Goal: Transaction & Acquisition: Book appointment/travel/reservation

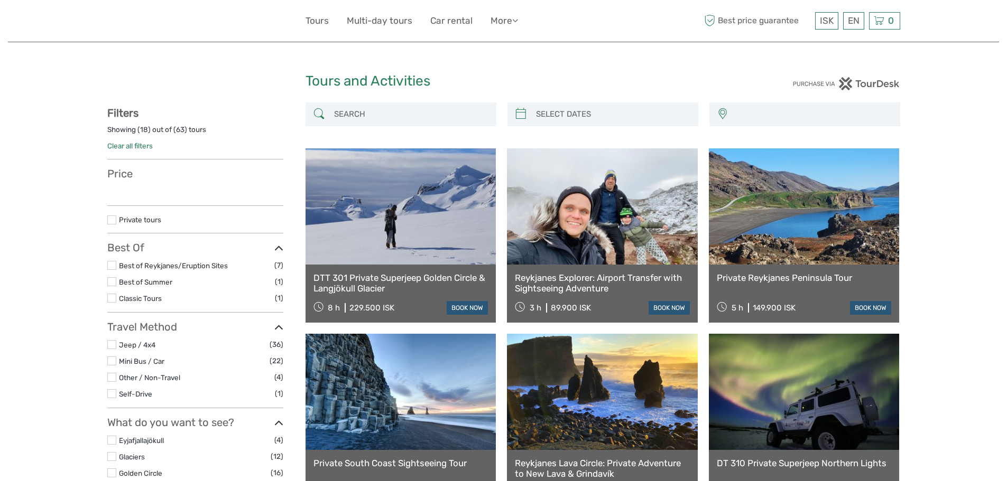
select select
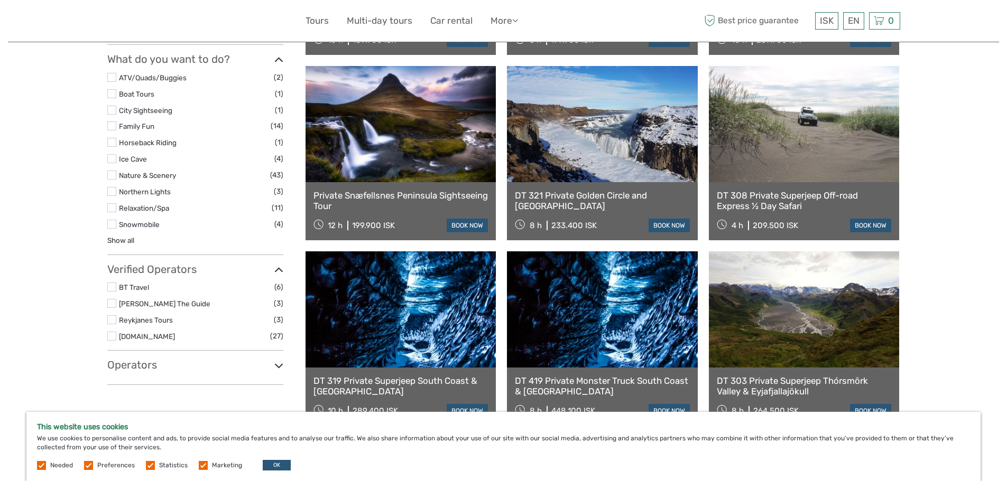
scroll to position [597, 0]
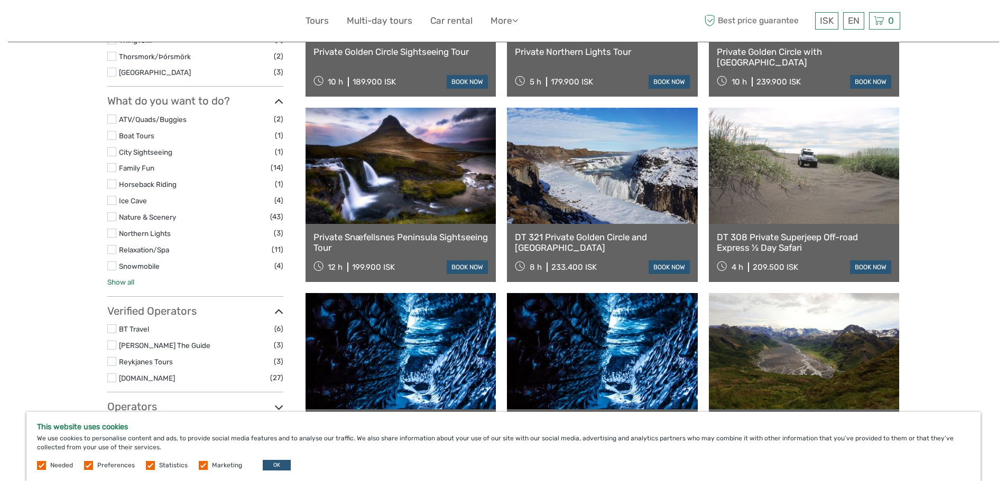
click at [116, 283] on link "Show all" at bounding box center [120, 282] width 27 height 8
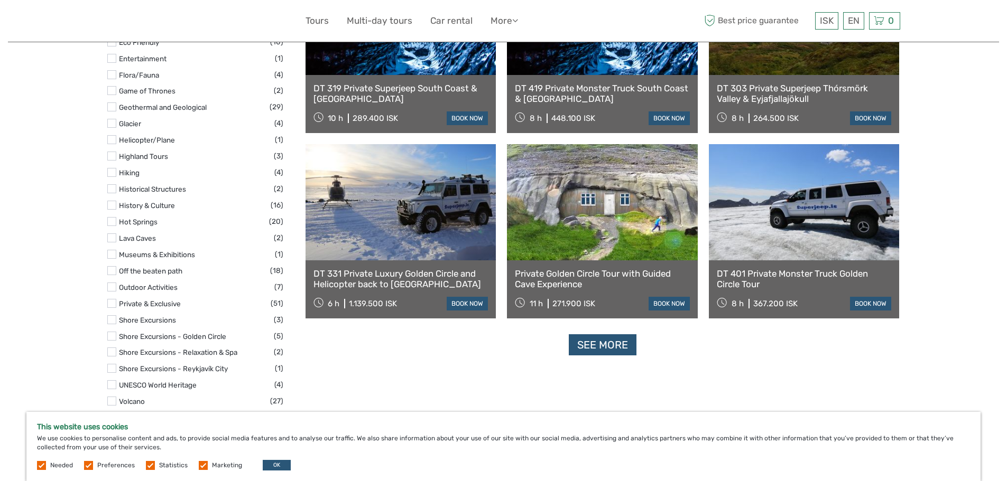
scroll to position [914, 0]
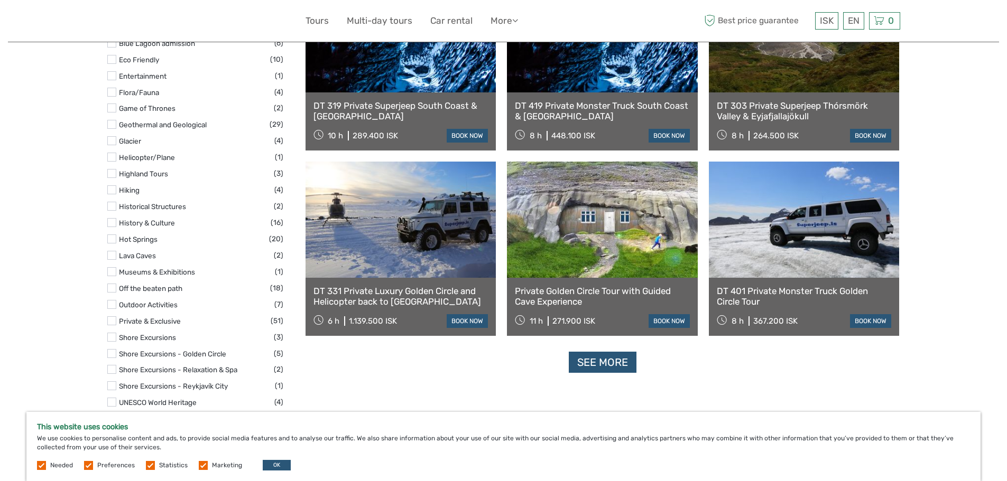
click at [114, 399] on label at bounding box center [111, 402] width 9 height 9
click at [0, 0] on input "checkbox" at bounding box center [0, 0] width 0 height 0
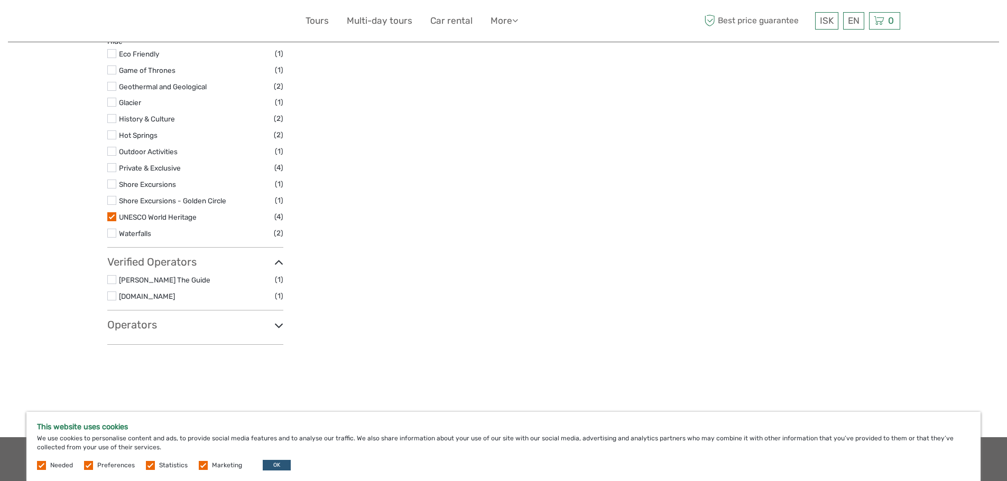
scroll to position [536, 0]
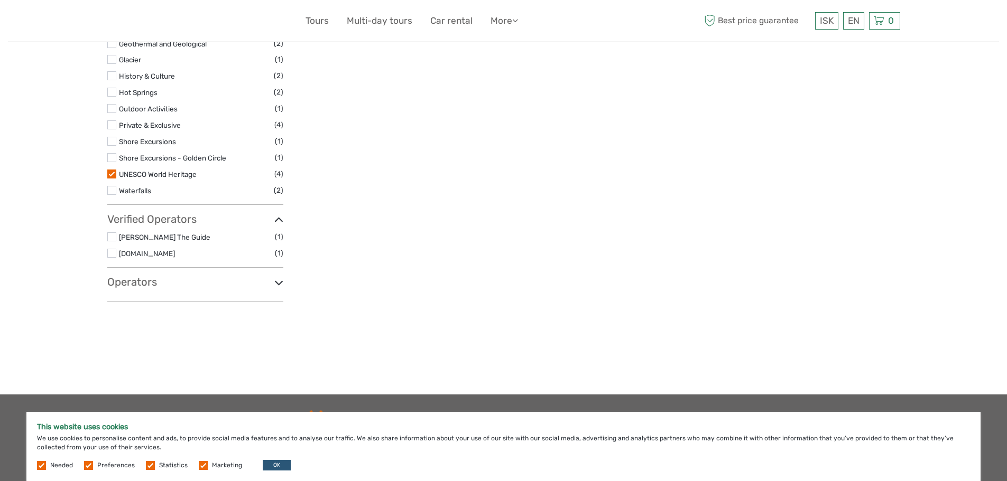
click at [112, 174] on label at bounding box center [111, 174] width 9 height 9
click at [0, 0] on input "checkbox" at bounding box center [0, 0] width 0 height 0
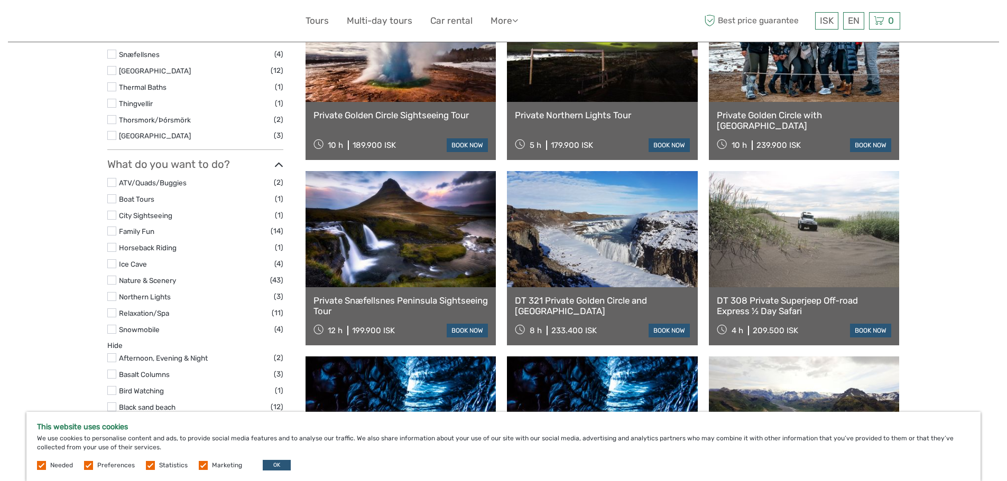
scroll to position [536, 0]
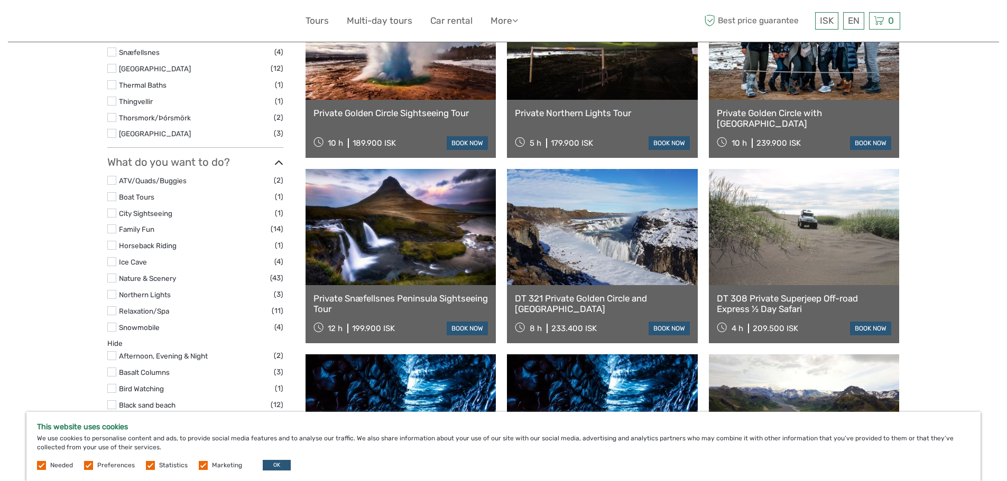
click at [113, 296] on label at bounding box center [111, 294] width 9 height 9
click at [0, 0] on input "checkbox" at bounding box center [0, 0] width 0 height 0
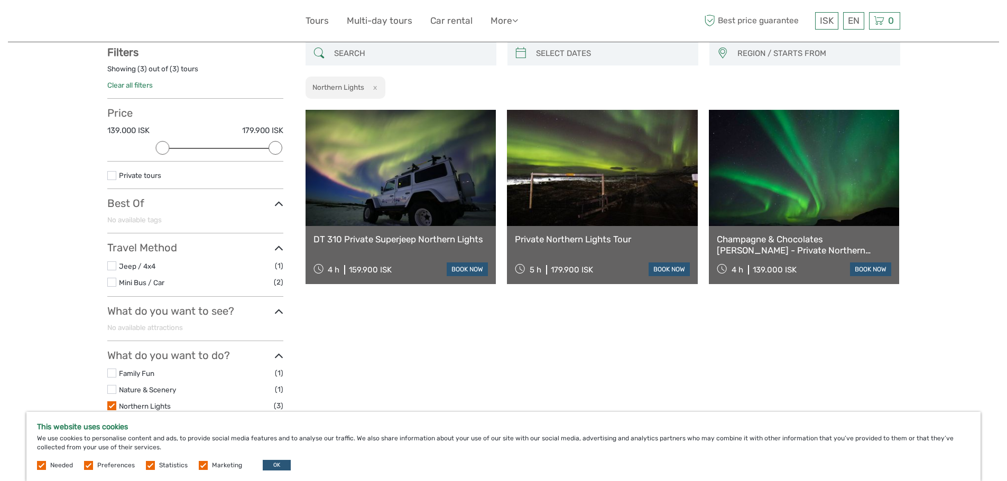
scroll to position [60, 0]
click at [110, 405] on label at bounding box center [111, 406] width 9 height 9
click at [0, 0] on input "checkbox" at bounding box center [0, 0] width 0 height 0
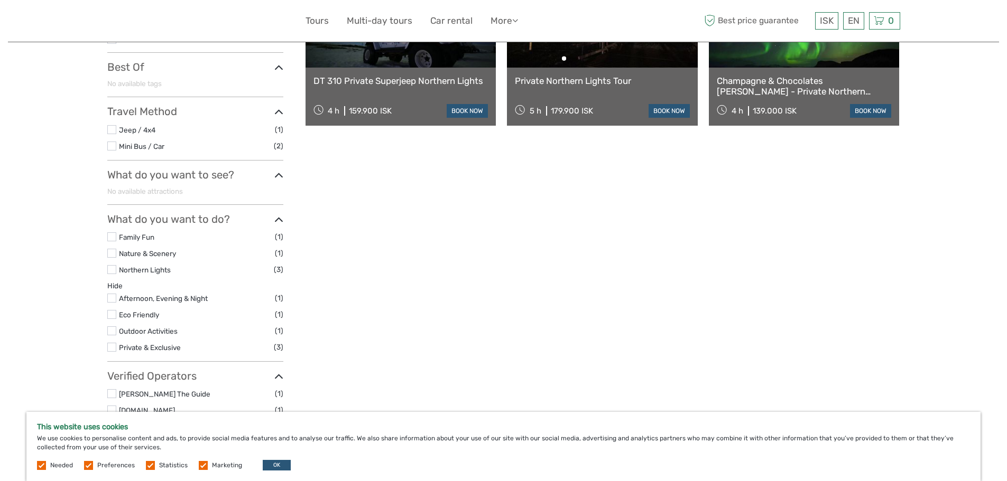
scroll to position [216, 0]
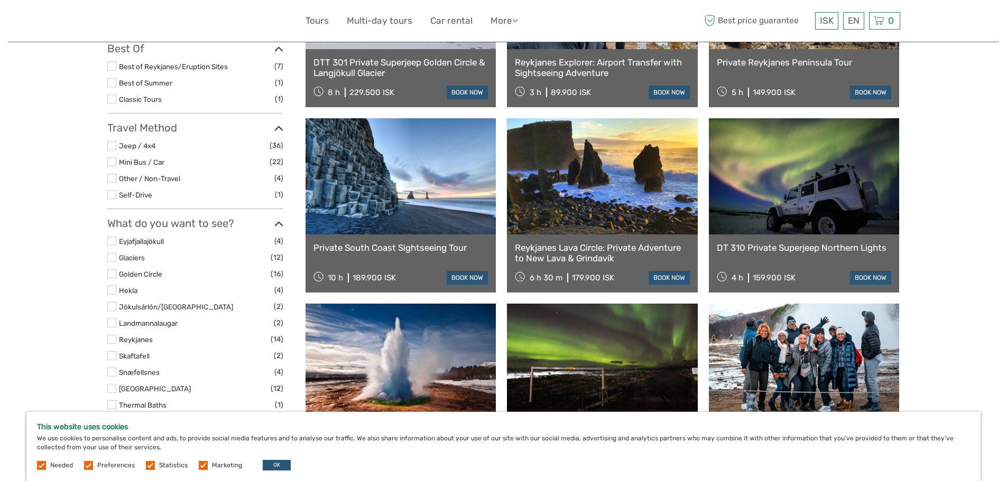
click at [109, 329] on ul "Eyjafjallajökull (4) Glaciers (12) Golden Circle (16) Hekla (4) Jökulsárlón/Gla…" at bounding box center [195, 347] width 176 height 225
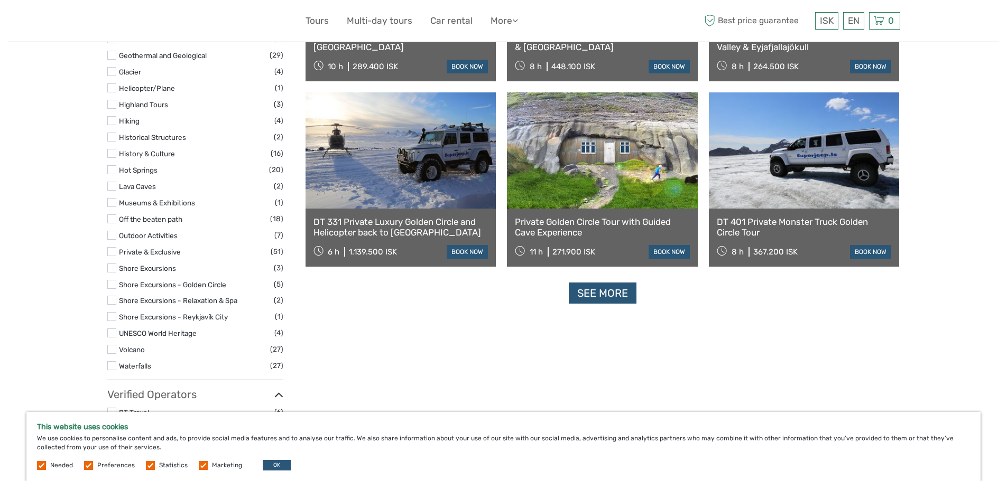
scroll to position [1008, 0]
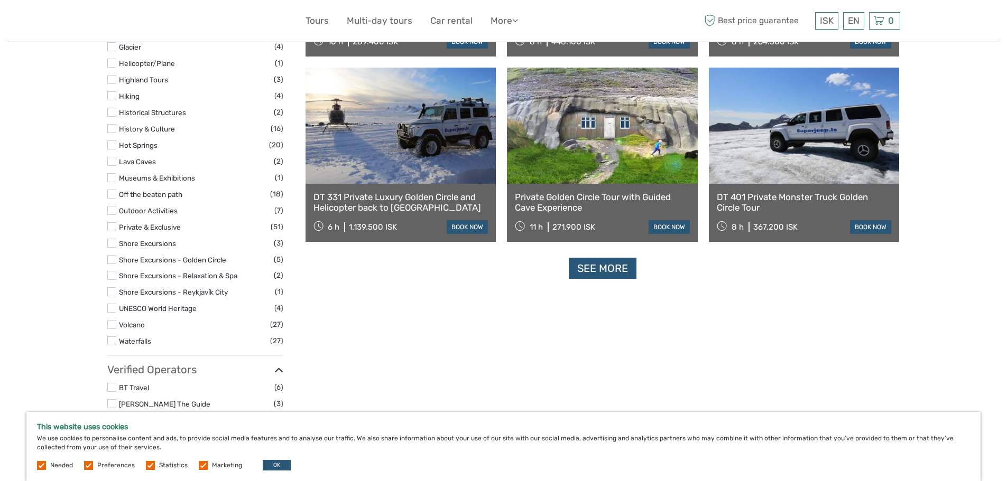
click at [113, 229] on label at bounding box center [111, 226] width 9 height 9
click at [0, 0] on input "checkbox" at bounding box center [0, 0] width 0 height 0
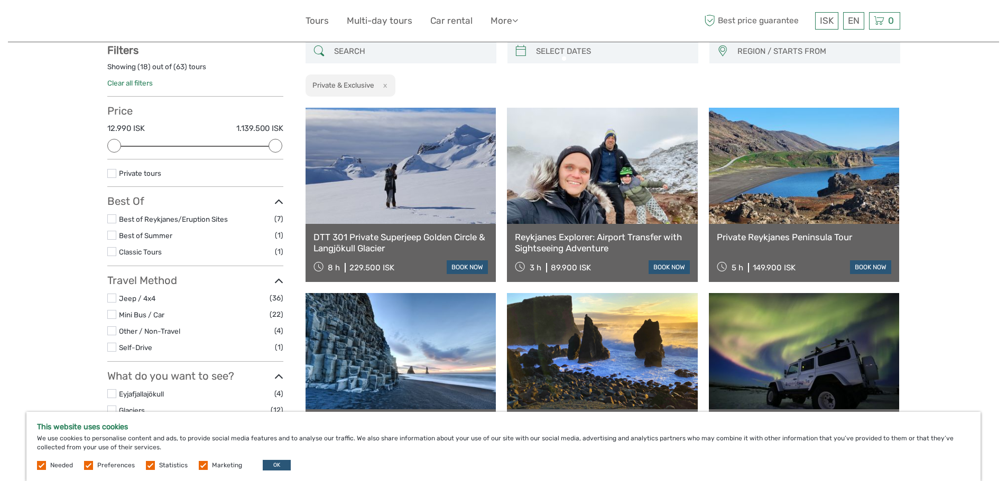
scroll to position [60, 0]
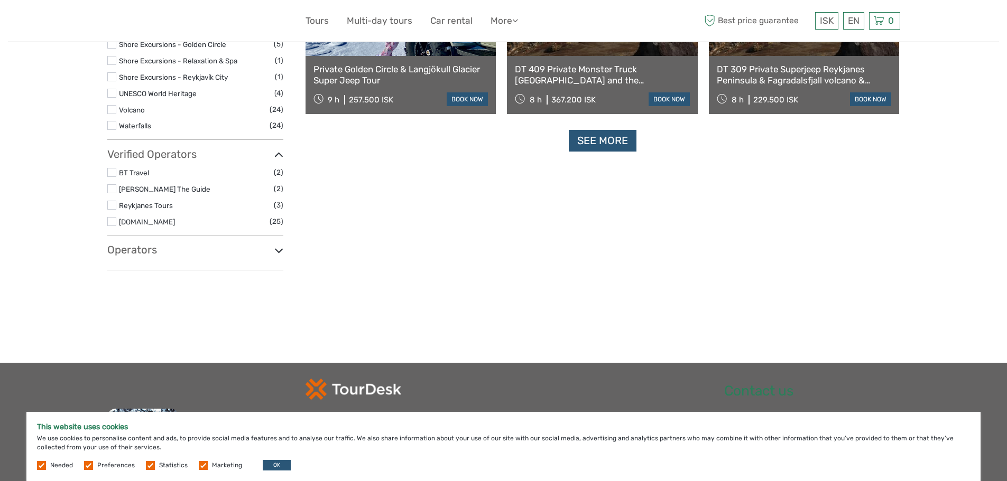
scroll to position [1163, 0]
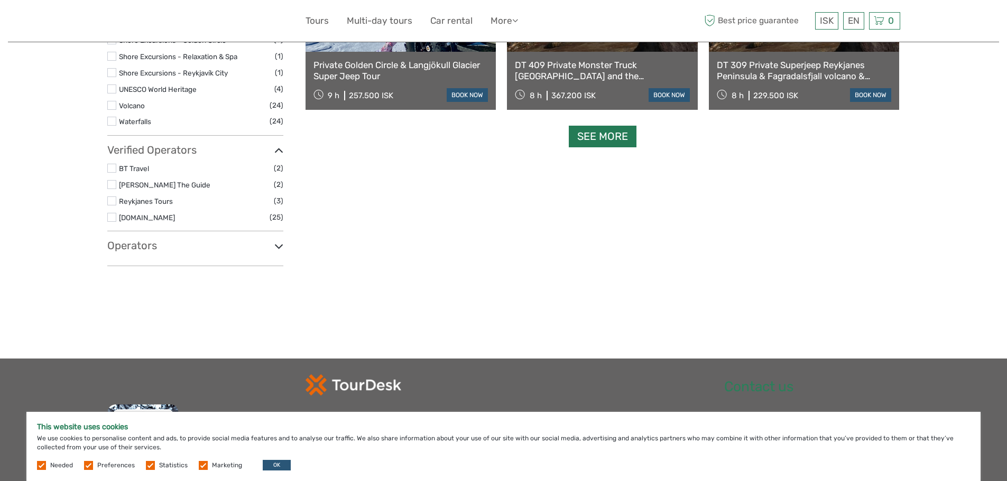
click at [615, 140] on link "See more" at bounding box center [603, 137] width 68 height 22
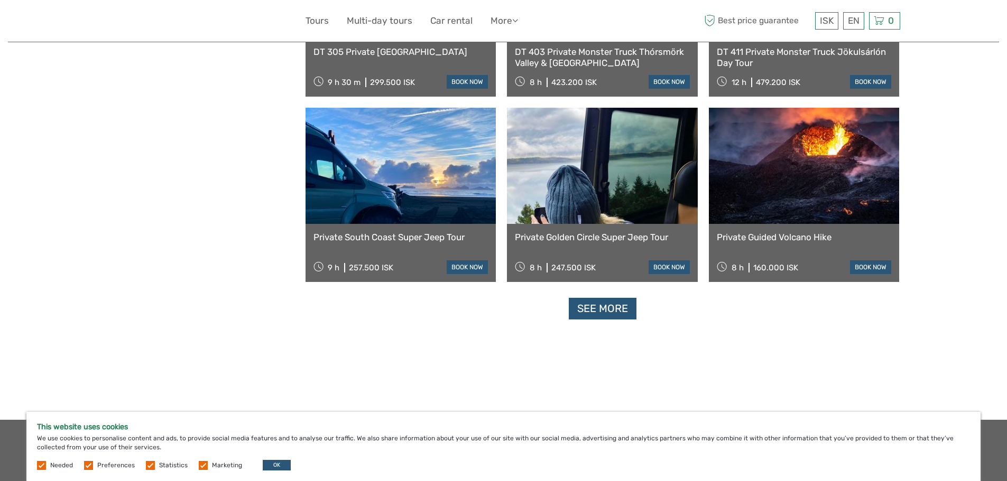
scroll to position [2114, 0]
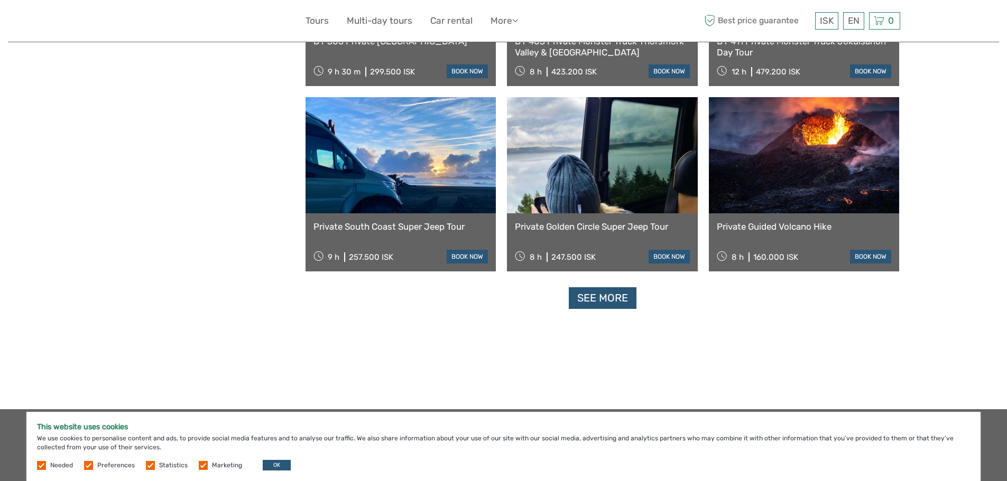
click at [605, 303] on link "See more" at bounding box center [603, 298] width 68 height 22
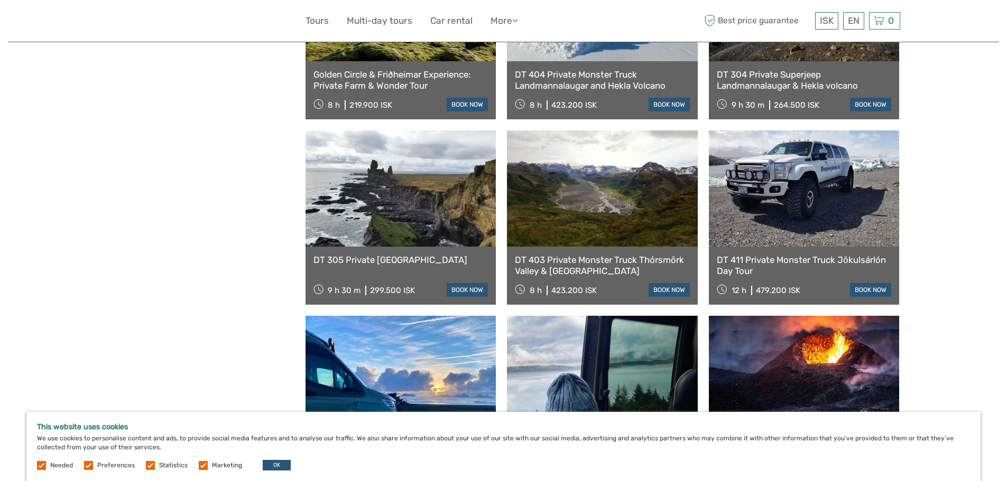
scroll to position [1797, 0]
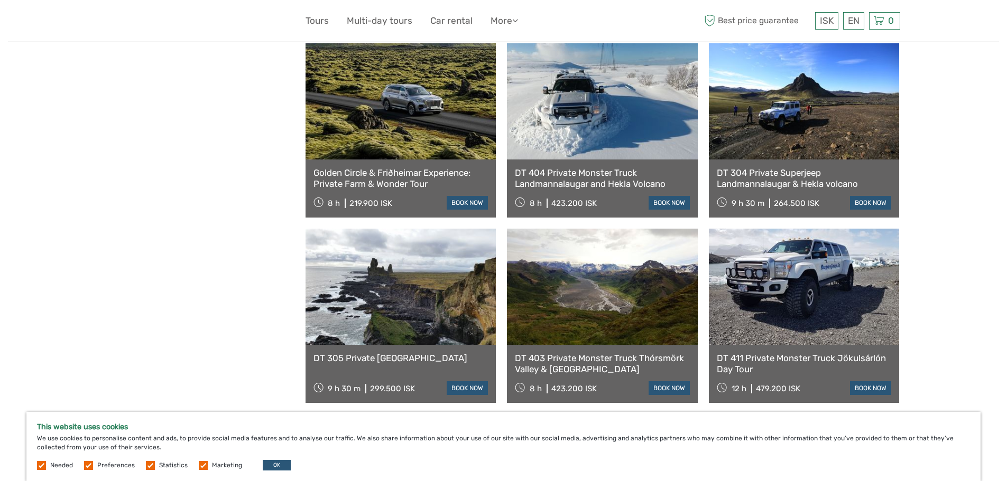
click at [400, 128] on link at bounding box center [400, 101] width 191 height 116
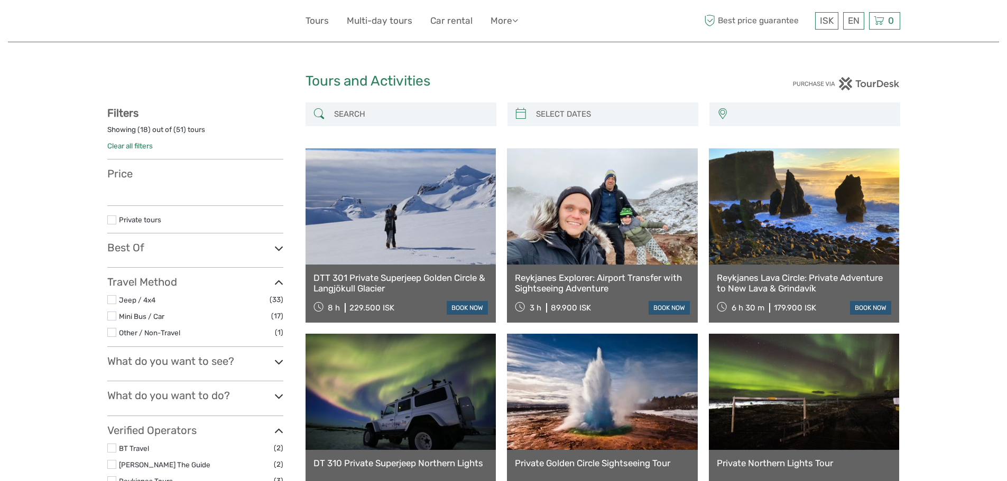
select select
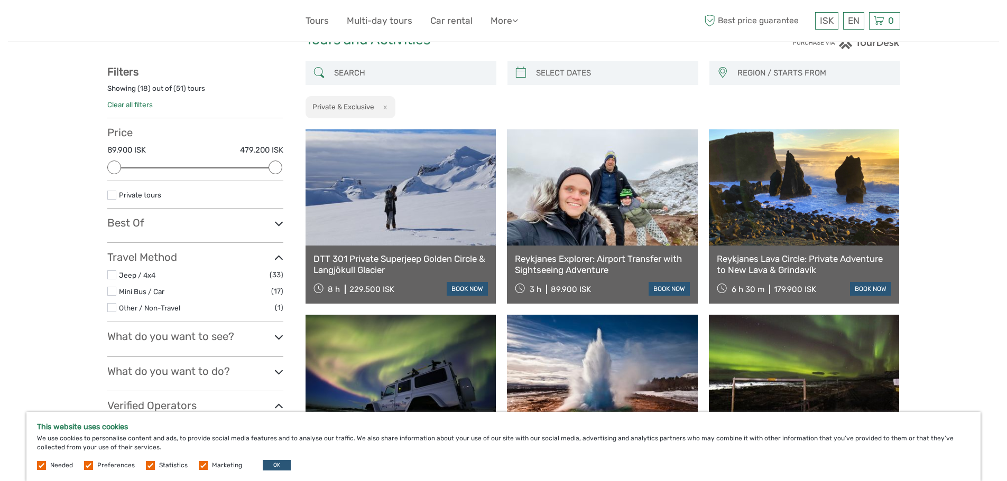
scroll to position [106, 0]
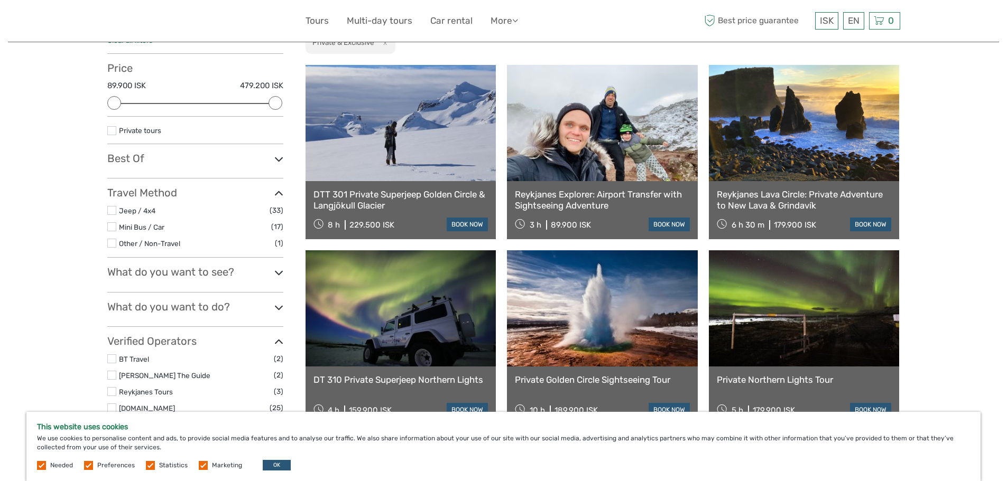
click at [277, 275] on icon at bounding box center [278, 273] width 9 height 14
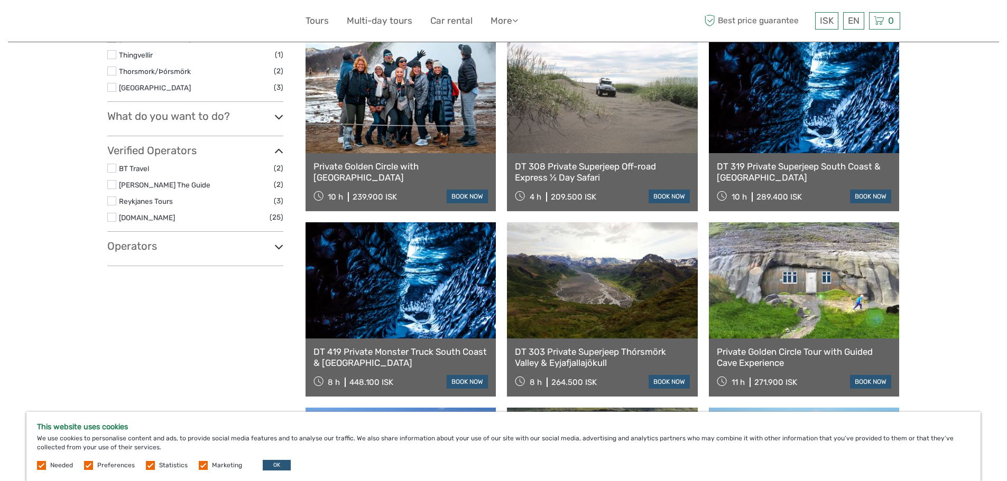
scroll to position [528, 0]
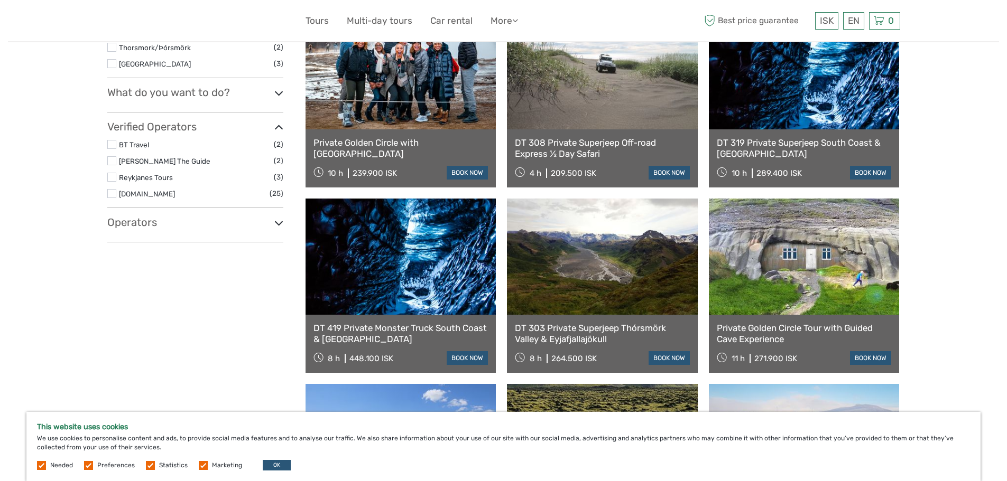
click at [280, 224] on icon at bounding box center [278, 223] width 9 height 14
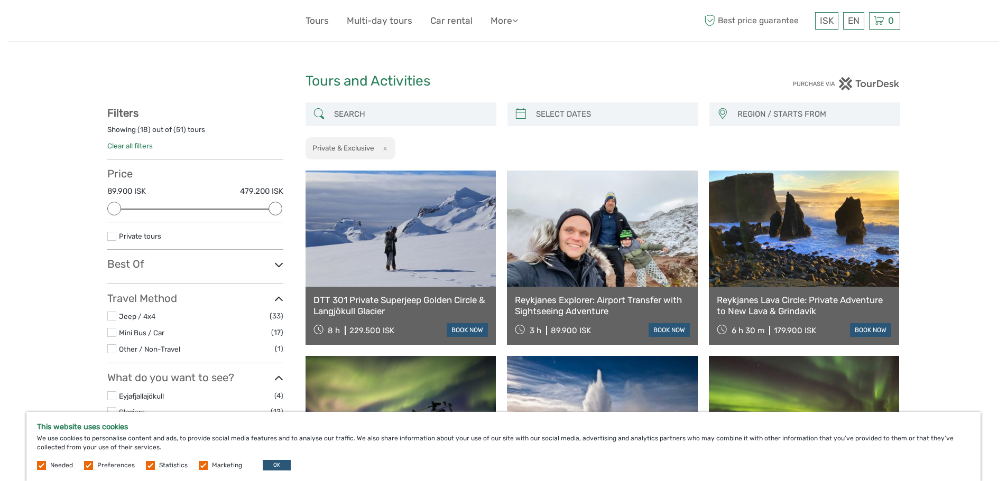
scroll to position [1148, 0]
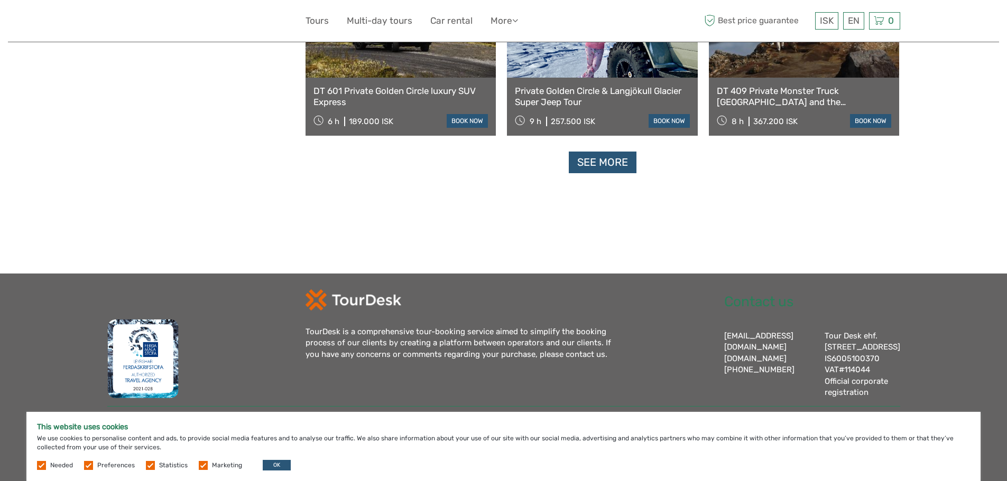
scroll to position [60, 0]
